Goal: Information Seeking & Learning: Check status

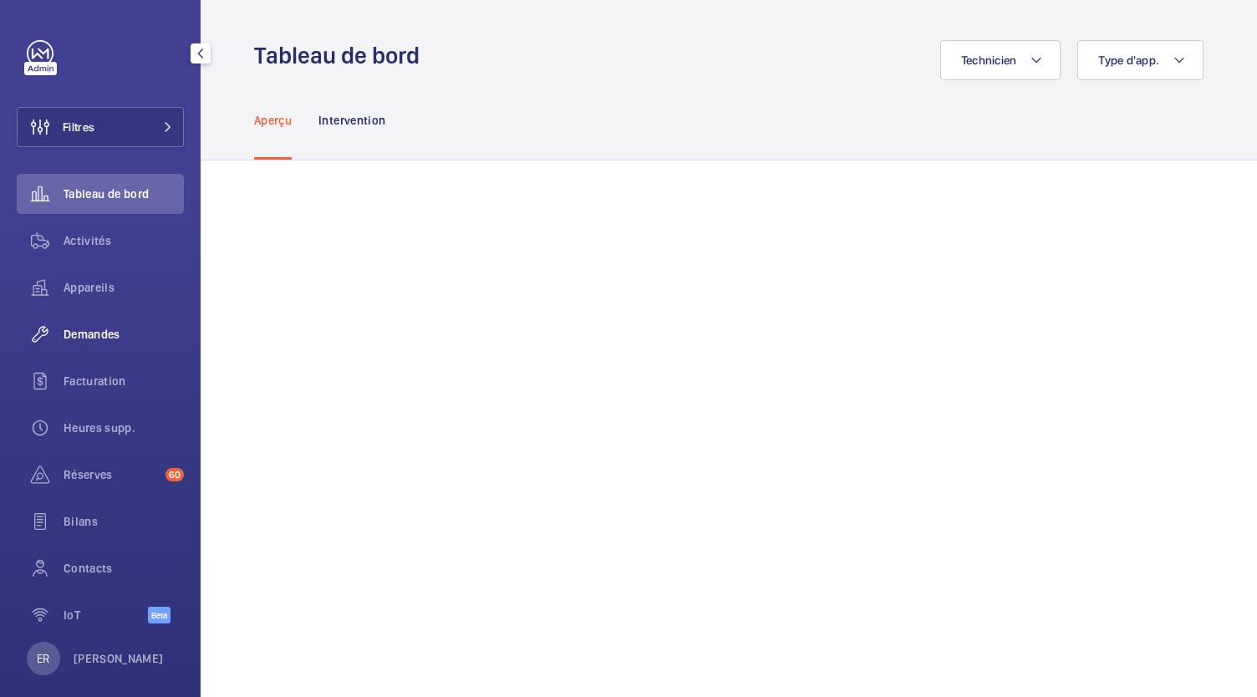
click at [140, 337] on span "Demandes" at bounding box center [124, 334] width 120 height 17
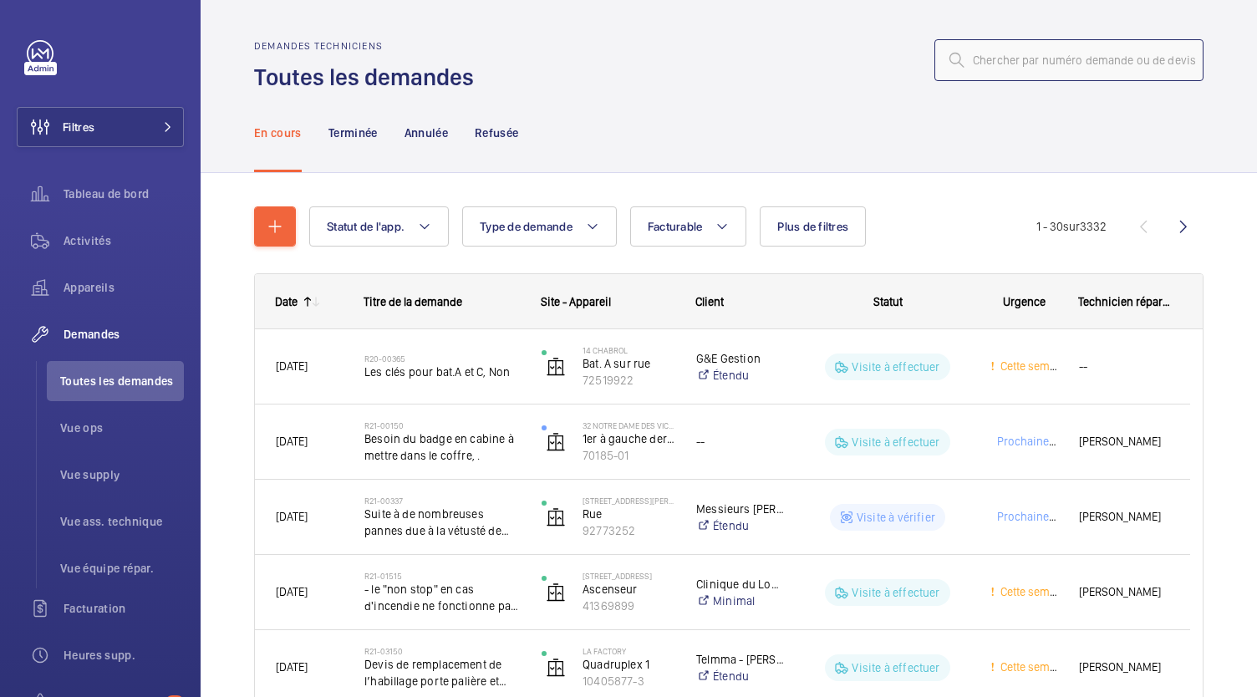
click at [1050, 59] on input "text" at bounding box center [1068, 60] width 269 height 42
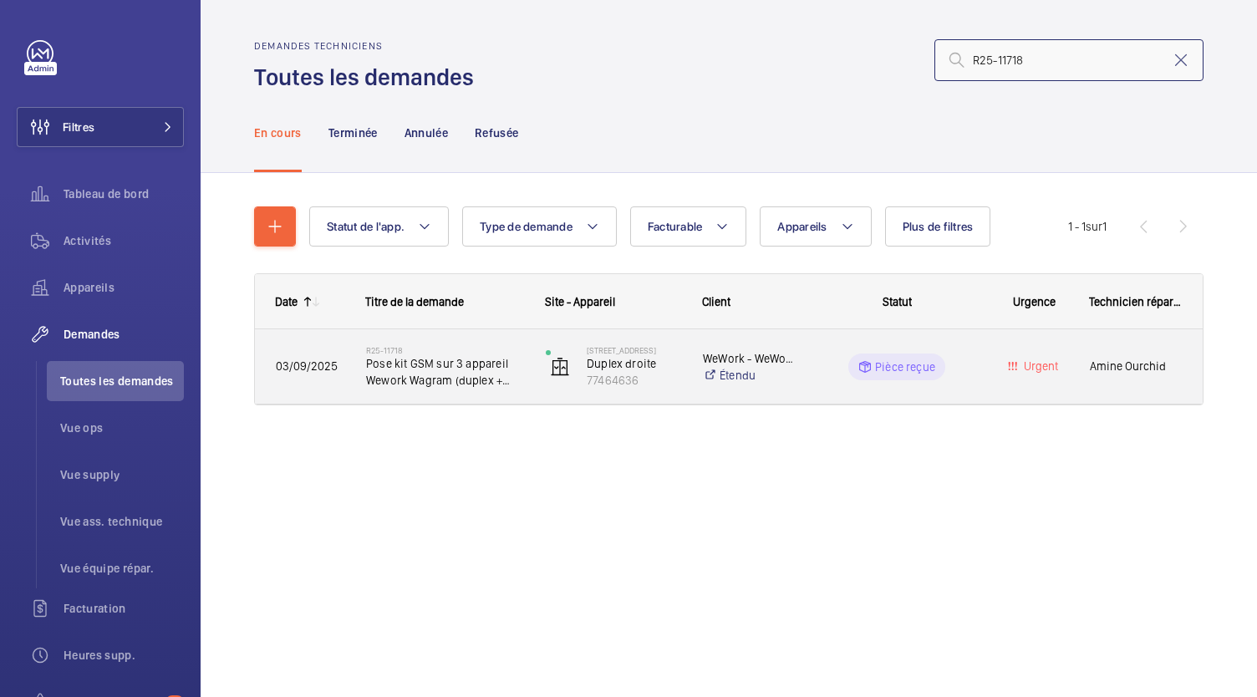
type input "R25-11718"
click at [448, 371] on span "Pose kit GSM sur 3 appareil Wework Wagram (duplex + monte charge)" at bounding box center [445, 371] width 158 height 33
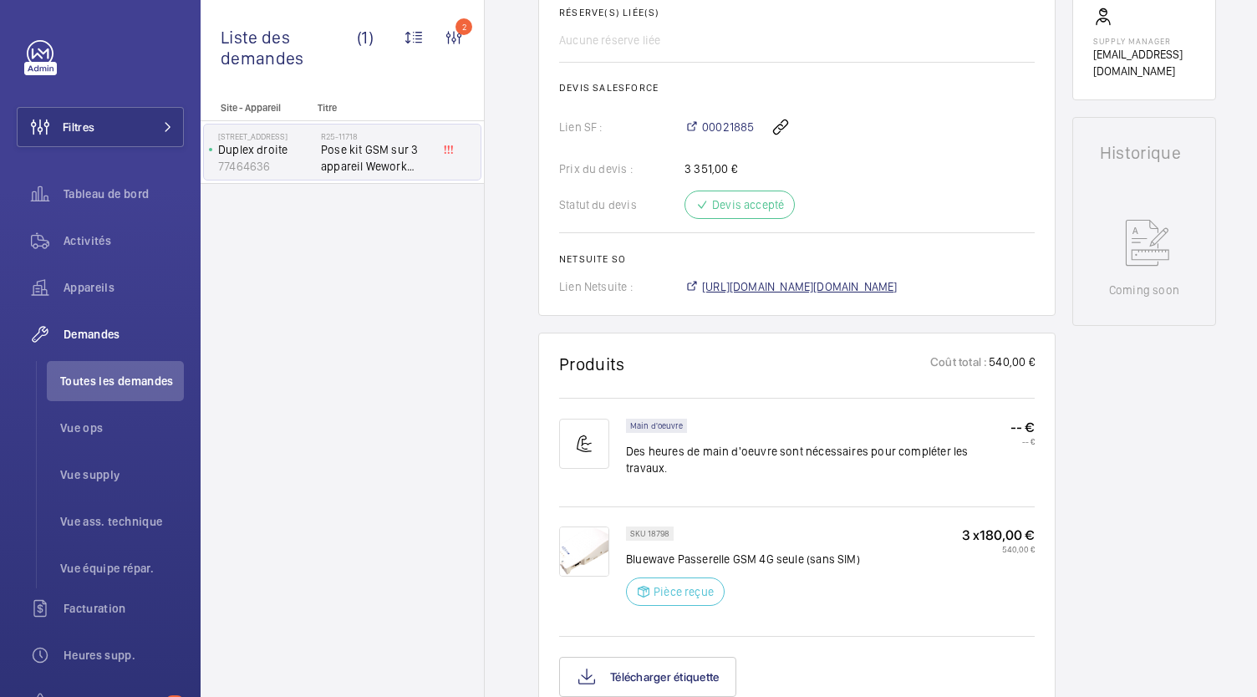
scroll to position [675, 0]
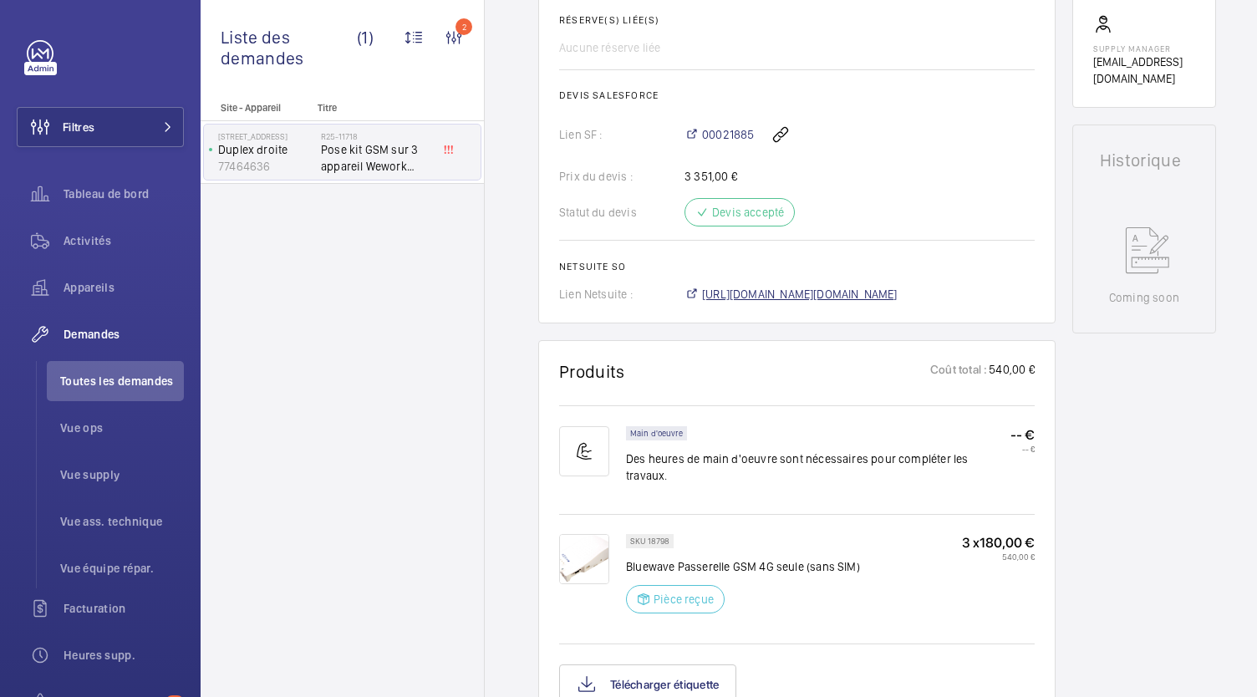
click at [769, 292] on span "[URL][DOMAIN_NAME][DOMAIN_NAME]" at bounding box center [800, 294] width 196 height 17
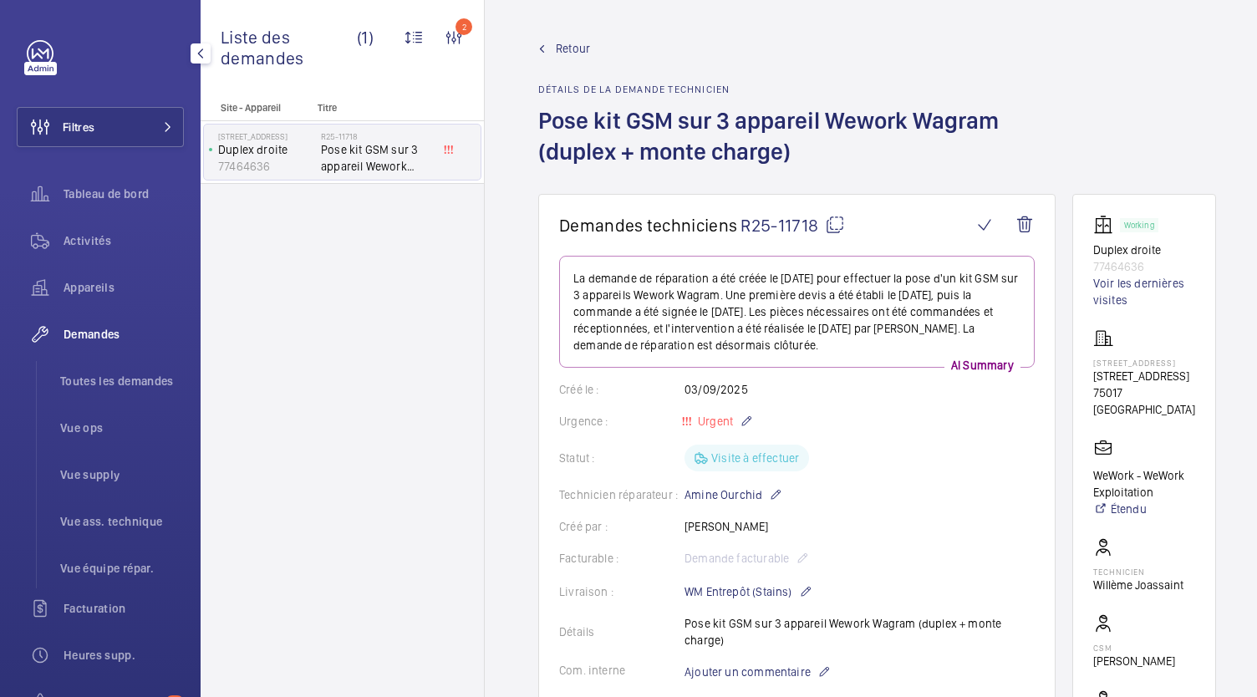
click at [94, 337] on span "Demandes" at bounding box center [124, 334] width 120 height 17
click at [109, 374] on span "Toutes les demandes" at bounding box center [122, 381] width 124 height 17
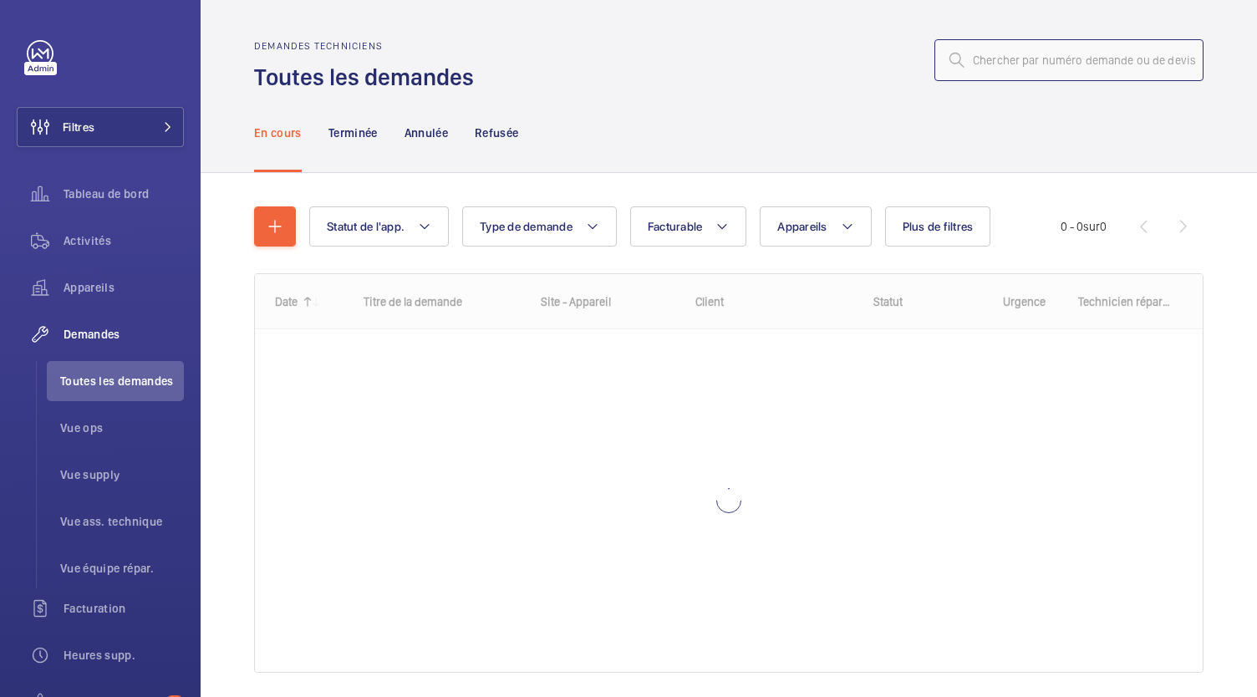
click at [972, 68] on input "text" at bounding box center [1068, 60] width 269 height 42
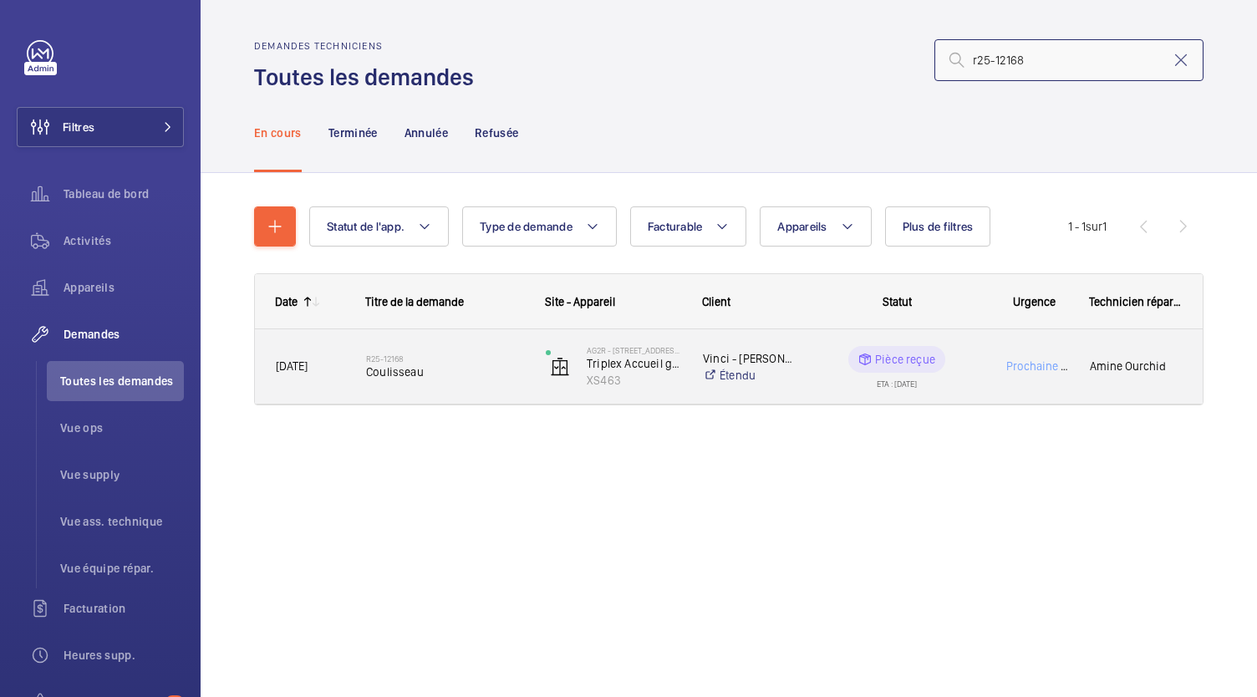
type input "r25-12168"
click at [416, 365] on span "Coulisseau" at bounding box center [445, 372] width 158 height 17
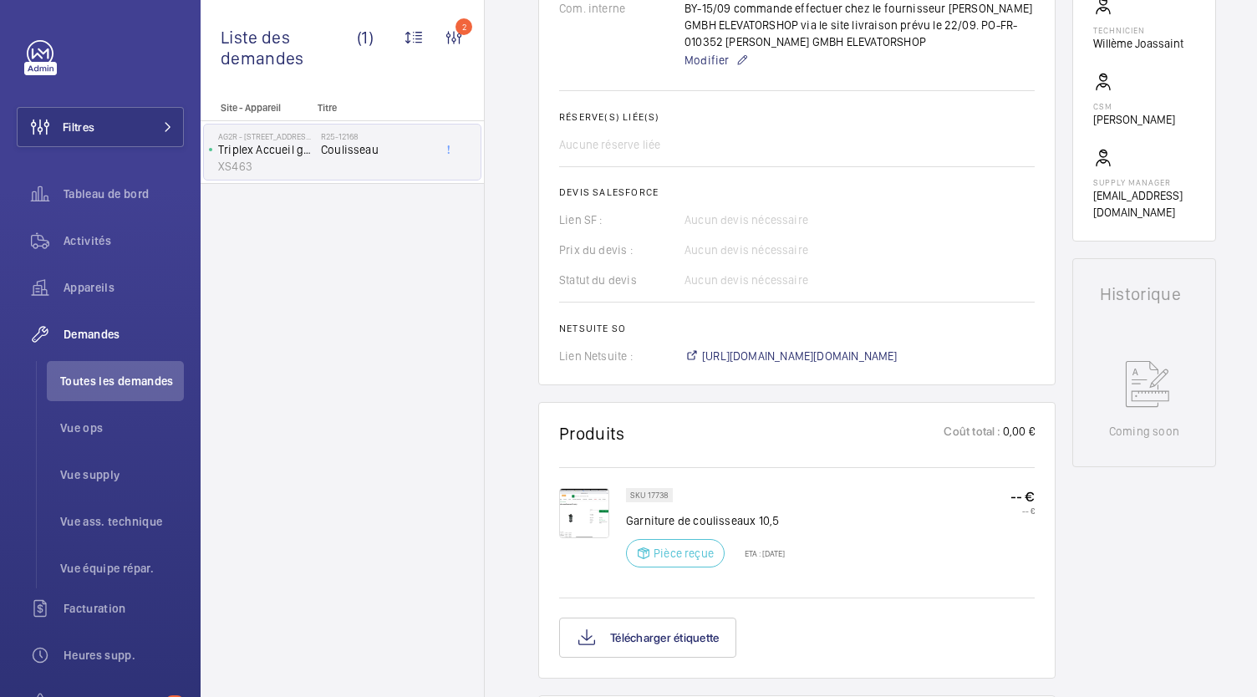
scroll to position [733, 0]
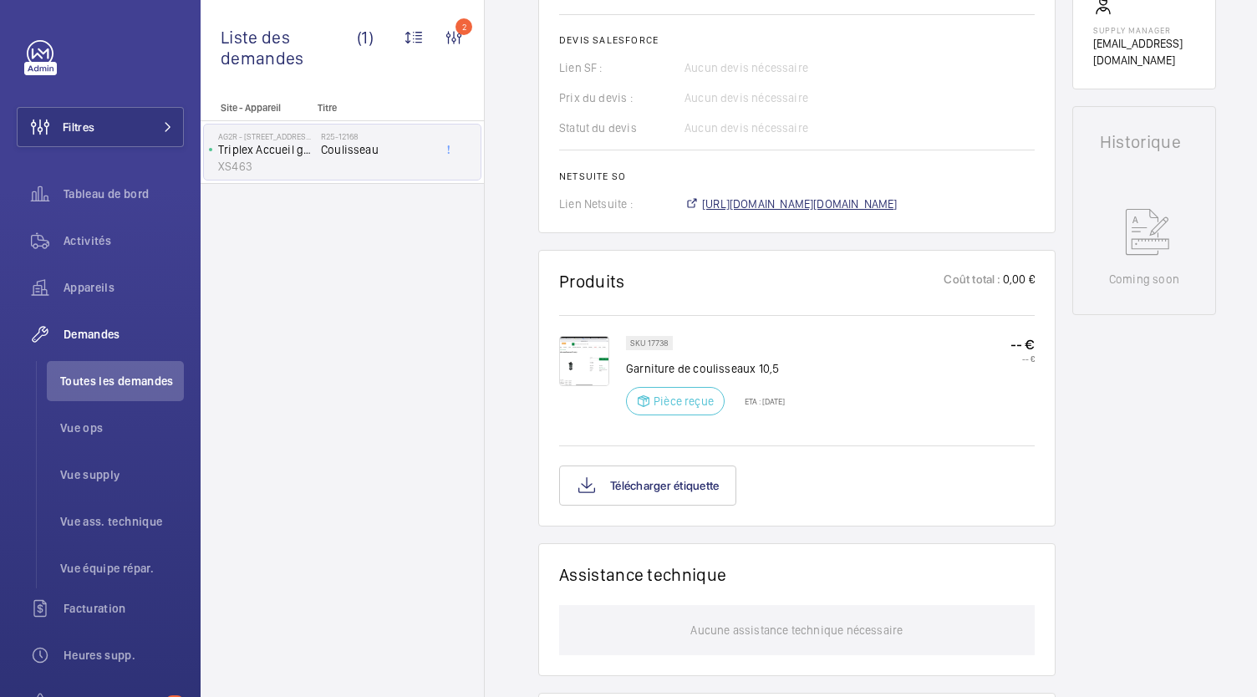
click at [771, 200] on span "[URL][DOMAIN_NAME][DOMAIN_NAME]" at bounding box center [800, 204] width 196 height 17
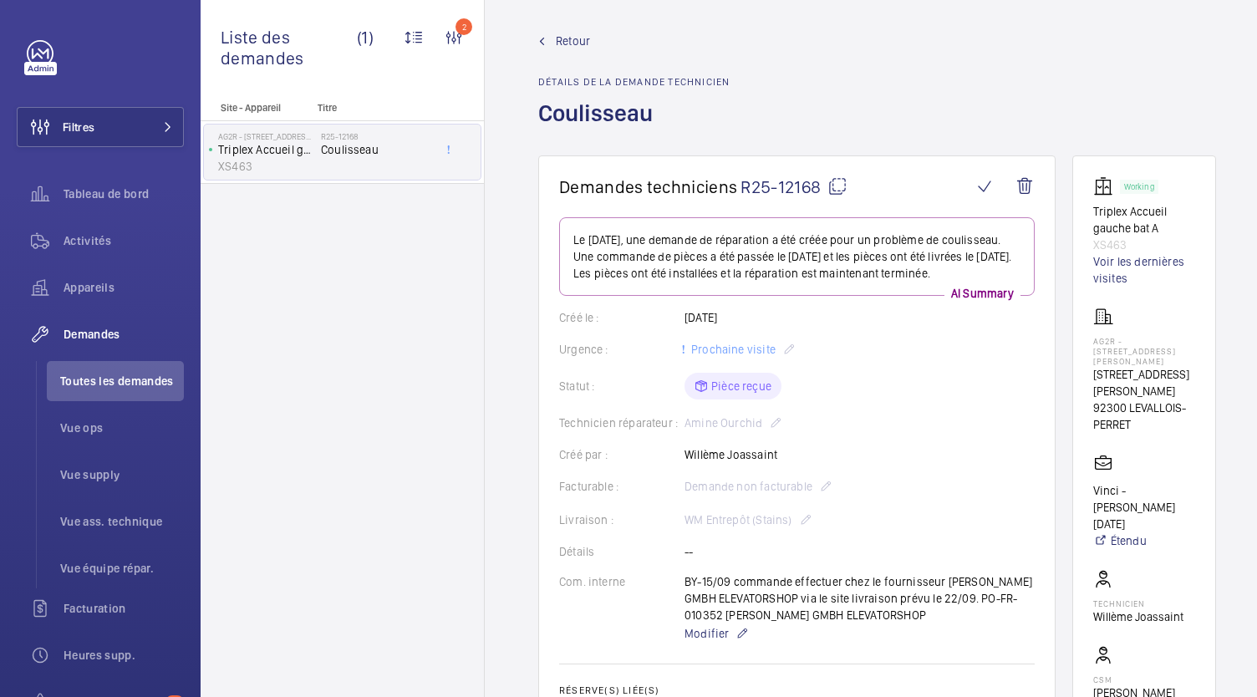
scroll to position [0, 0]
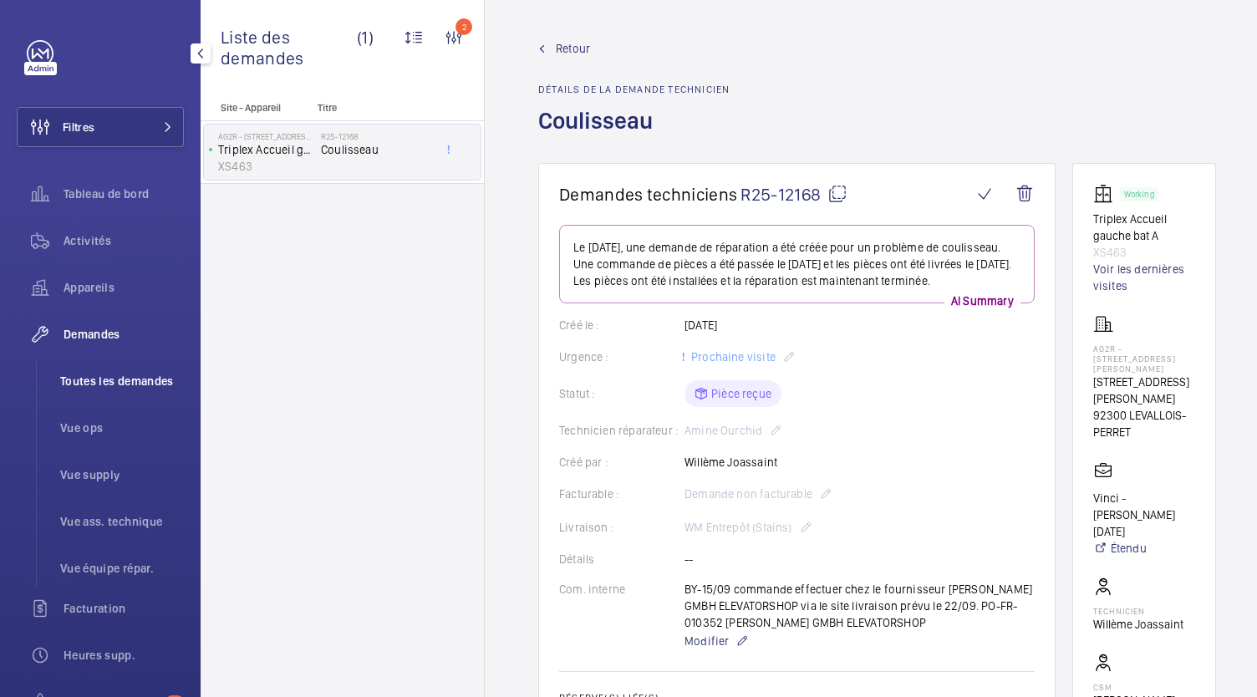
click at [99, 393] on li "Toutes les demandes" at bounding box center [115, 381] width 137 height 40
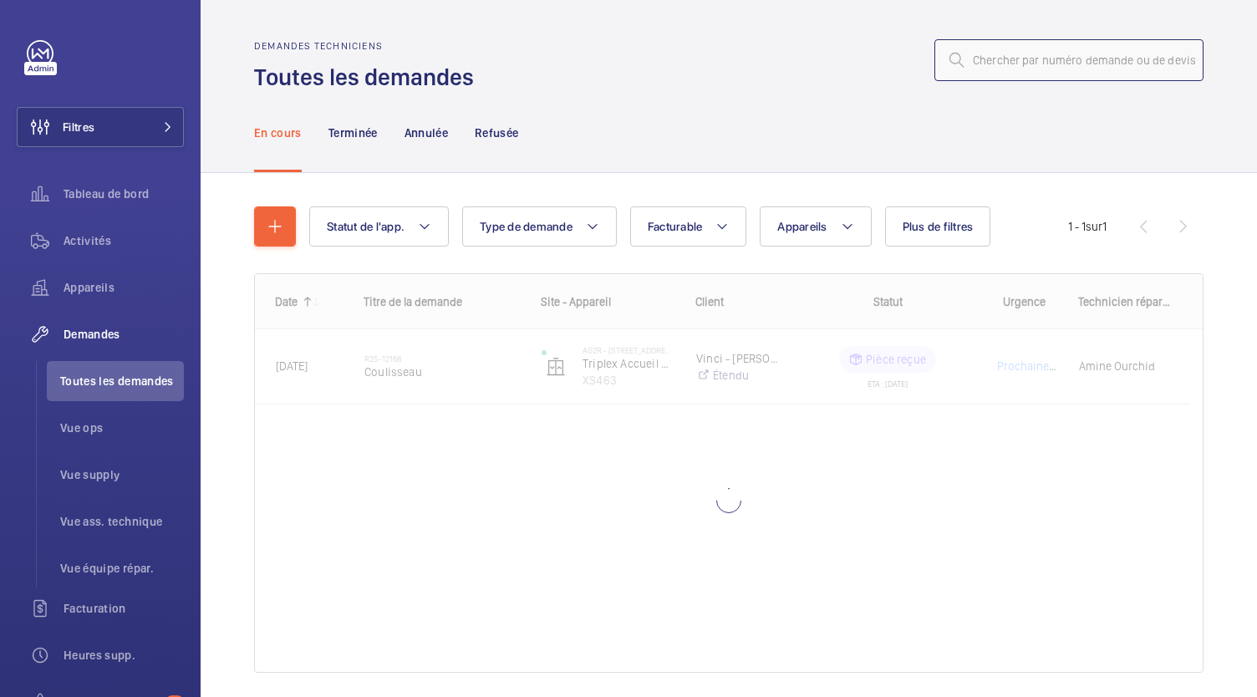
click at [1055, 49] on input "text" at bounding box center [1068, 60] width 269 height 42
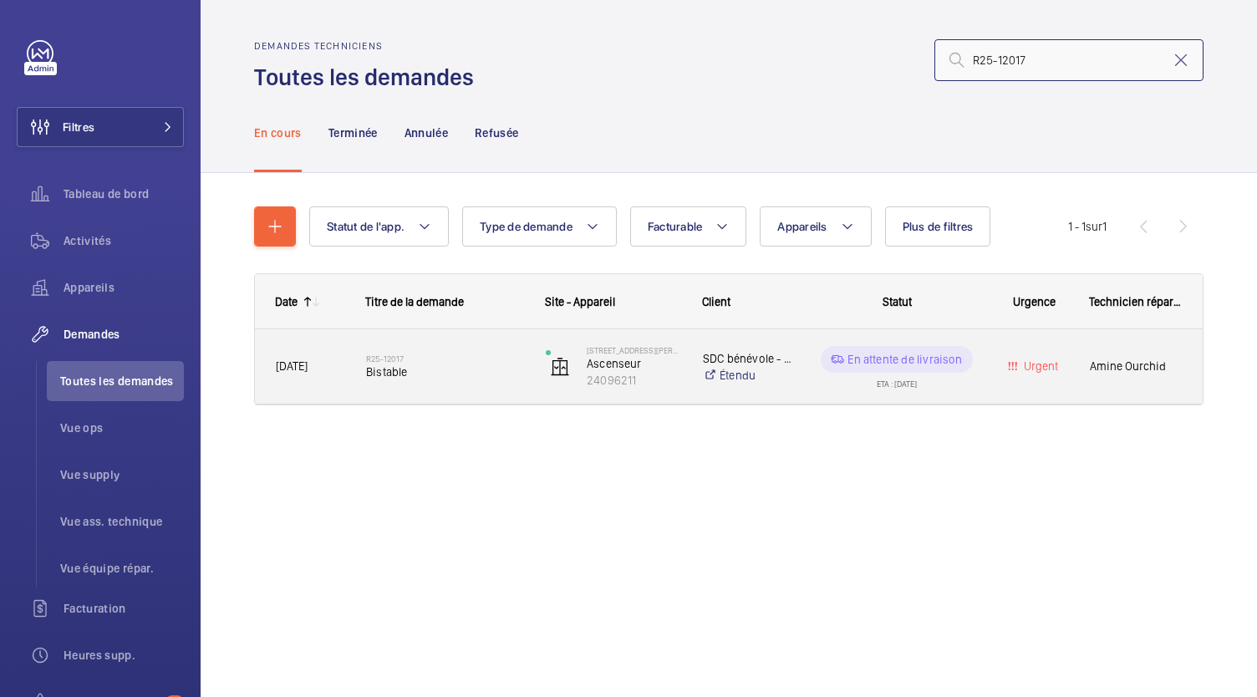
type input "R25-12017"
click at [382, 367] on span "Bistable" at bounding box center [445, 372] width 158 height 17
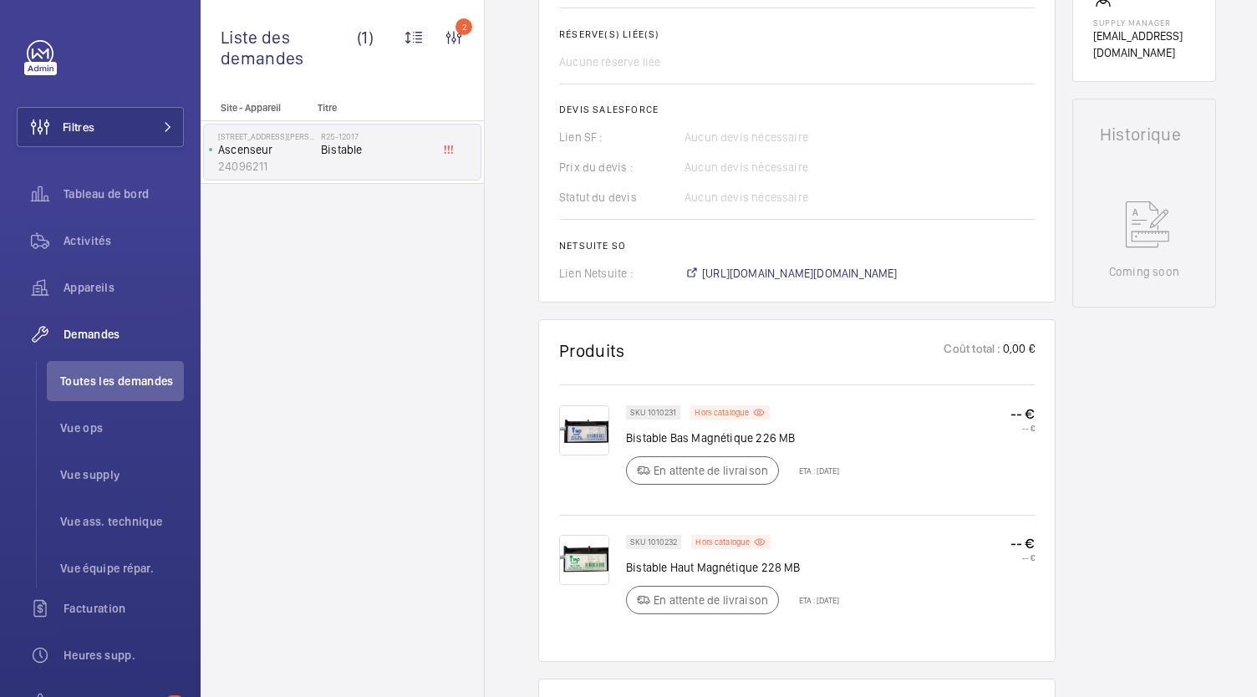
scroll to position [698, 0]
